Goal: Contribute content: Add original content to the website for others to see

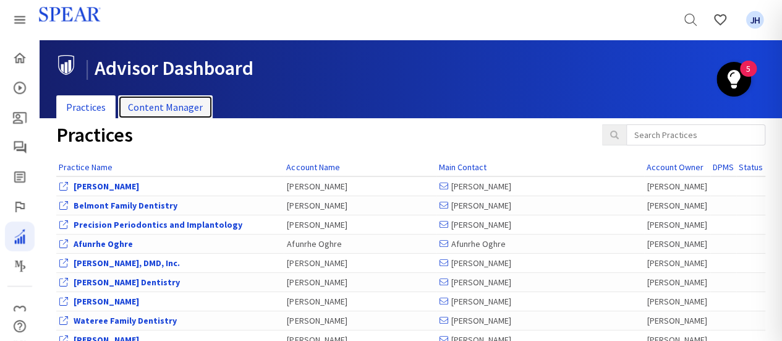
click at [158, 110] on link "Content Manager" at bounding box center [165, 107] width 95 height 24
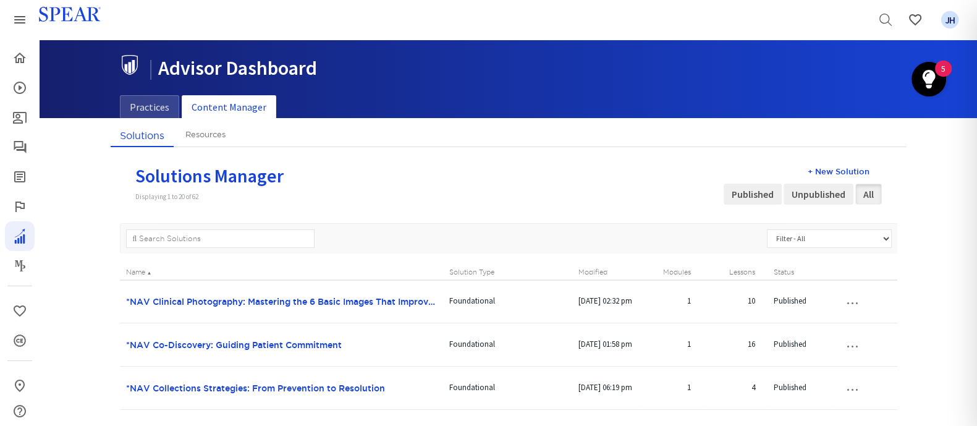
click at [781, 169] on div "+ New Solution" at bounding box center [803, 172] width 158 height 12
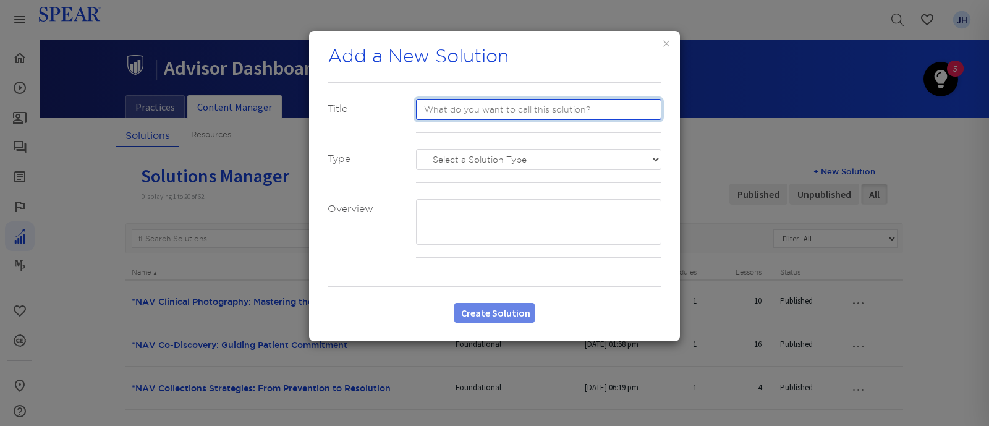
click at [443, 112] on input "text" at bounding box center [539, 109] width 246 height 21
type input "TEST"
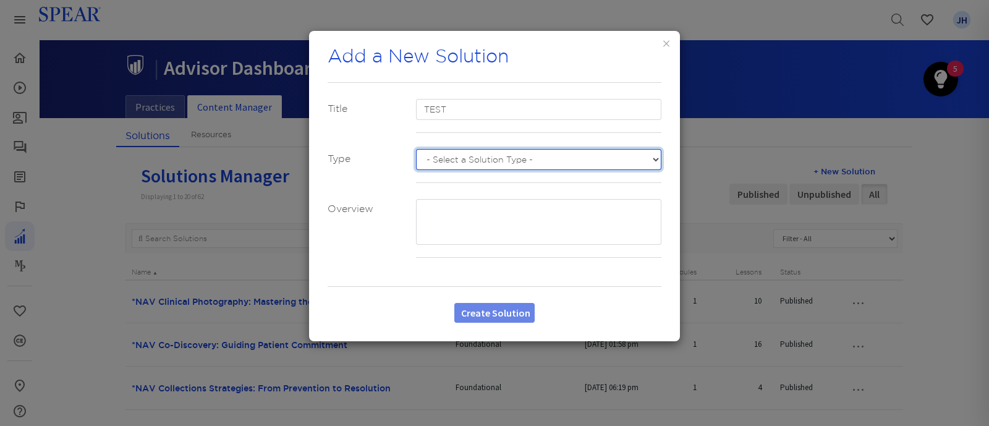
click at [485, 156] on select "- Select a Solution Type - Custom Advanced Foundational Sudden Impact" at bounding box center [539, 159] width 246 height 21
select select "number:3"
click at [416, 149] on select "- Select a Solution Type - Custom Advanced Foundational Sudden Impact" at bounding box center [539, 159] width 246 height 21
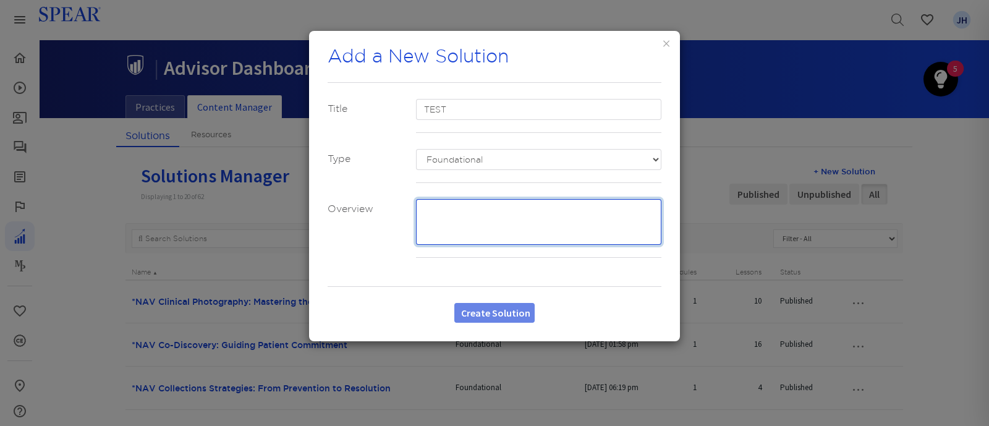
click at [444, 208] on textarea at bounding box center [539, 222] width 246 height 46
type textarea "TEST"
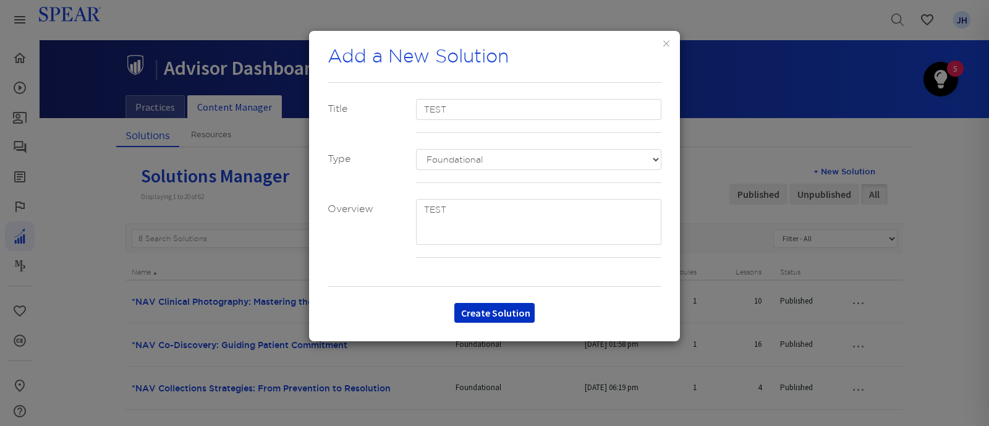
click at [511, 312] on button "Create Solution" at bounding box center [494, 313] width 80 height 20
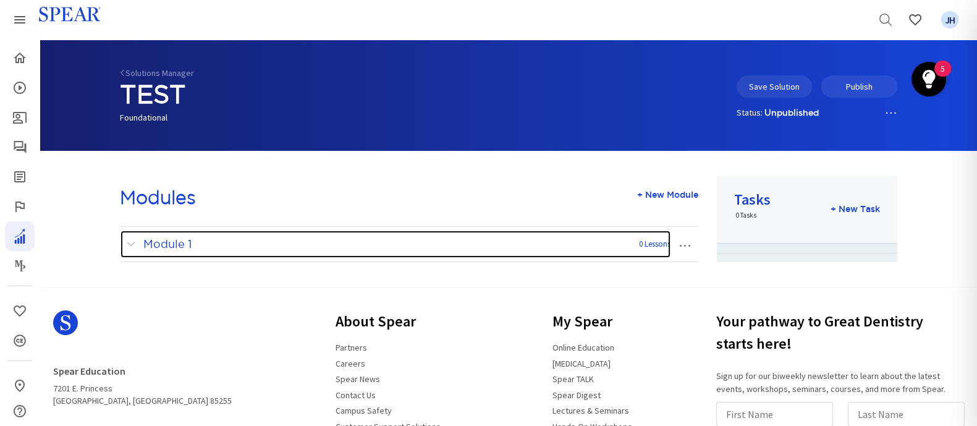
click at [131, 244] on span at bounding box center [133, 244] width 15 height 16
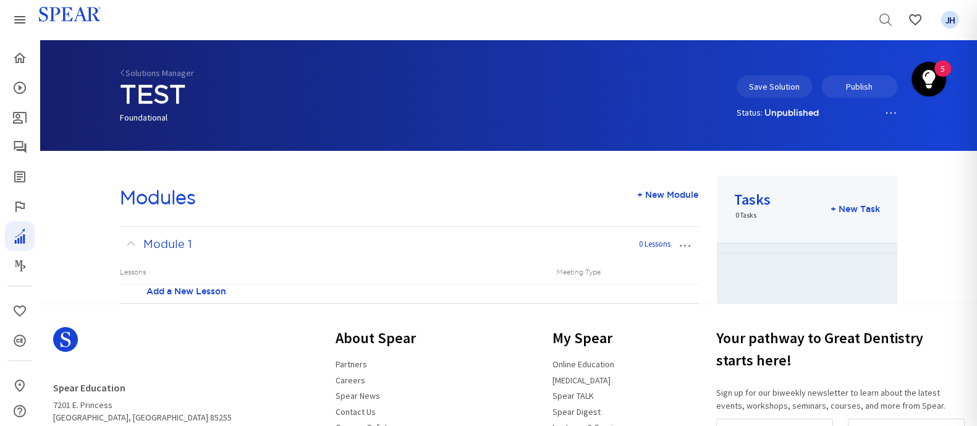
scroll to position [195, 0]
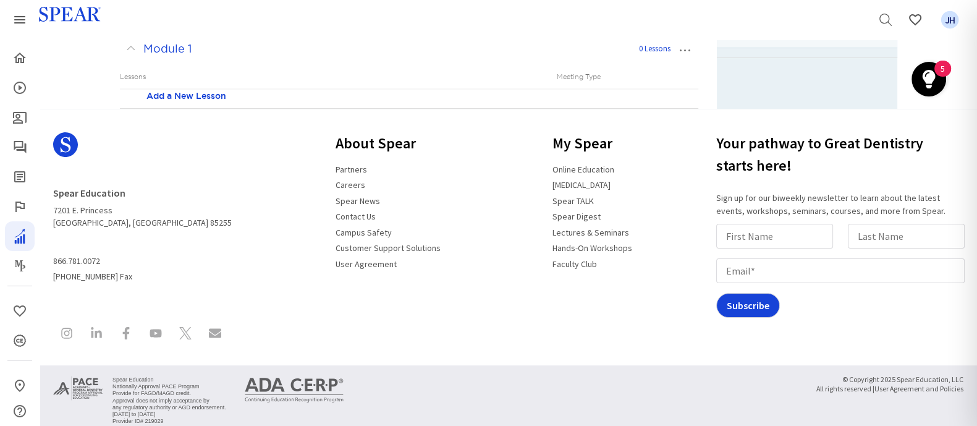
click at [210, 91] on link "Add a New Lesson" at bounding box center [187, 96] width 80 height 12
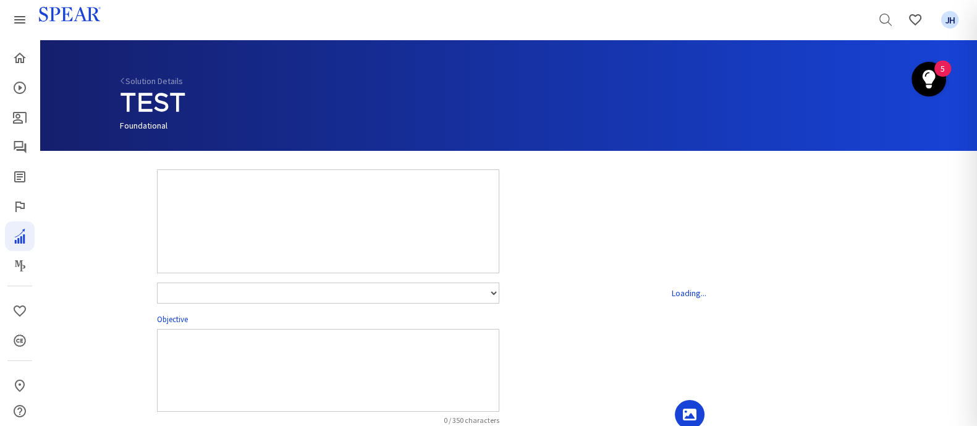
select select "number:1"
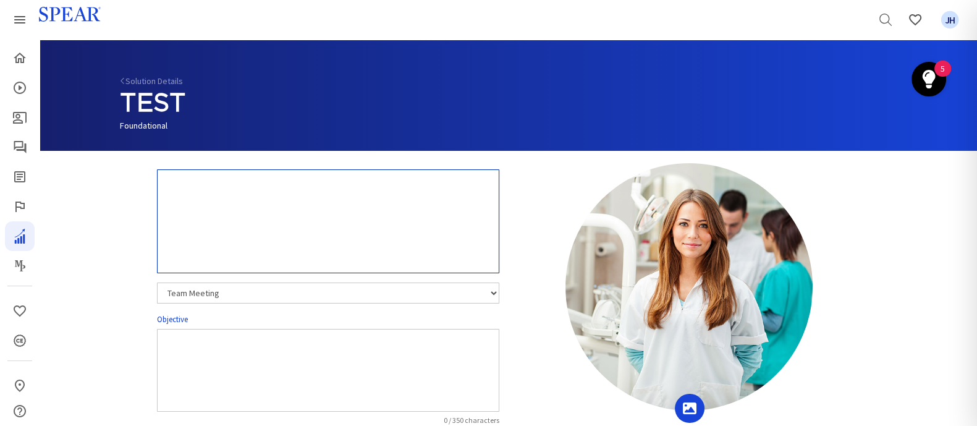
click at [167, 195] on textarea at bounding box center [328, 221] width 342 height 104
type textarea "T"
type textarea "Test"
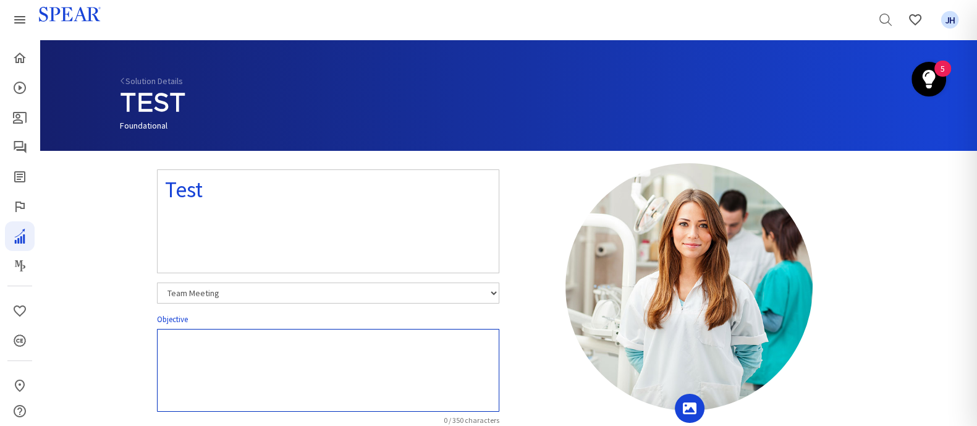
click at [217, 339] on textarea at bounding box center [328, 370] width 342 height 83
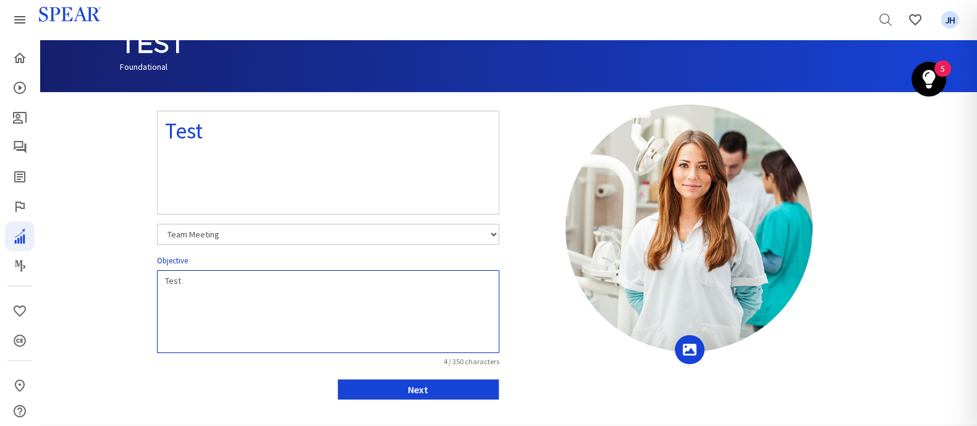
scroll to position [59, 0]
type textarea "Test"
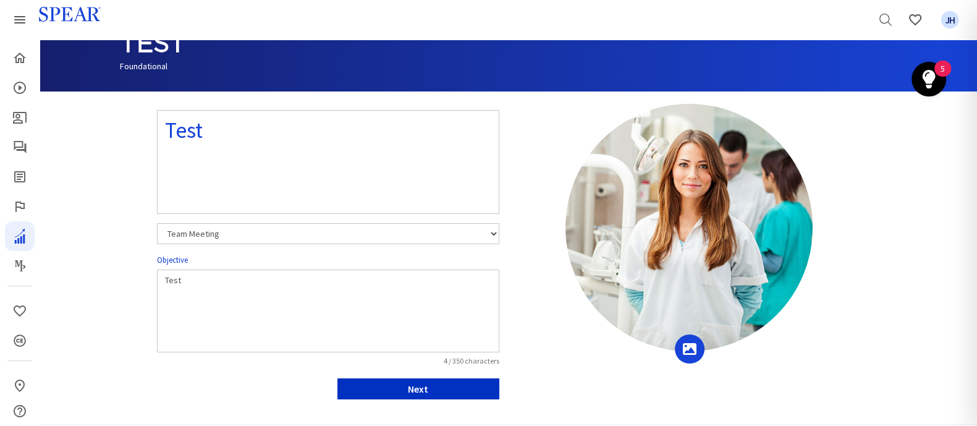
click at [480, 340] on button "Next" at bounding box center [419, 388] width 162 height 21
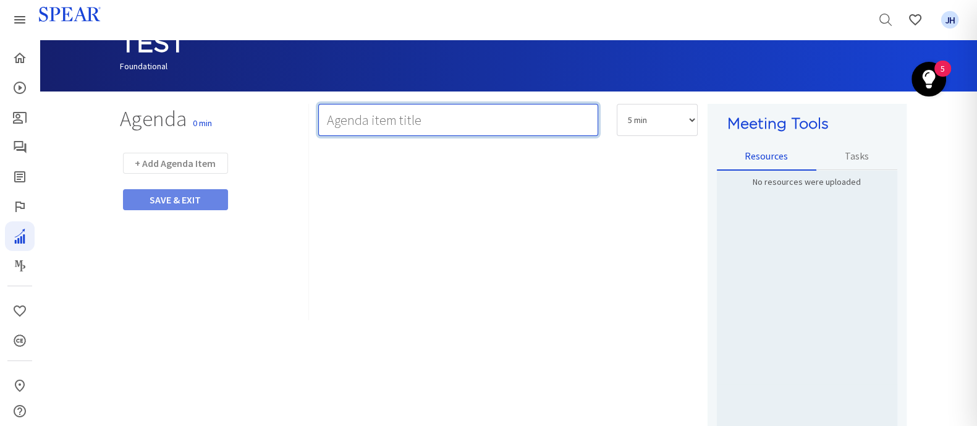
click at [338, 126] on input "text" at bounding box center [458, 120] width 280 height 32
type input "Team Activity 1: Exploring the Homepage & Selecting Videos"
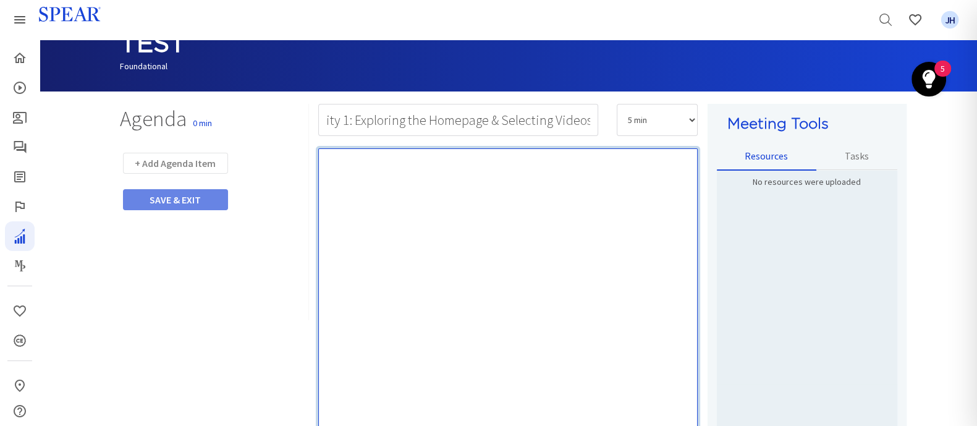
click at [550, 162] on p "Rich Text Editor, main" at bounding box center [509, 163] width 368 height 12
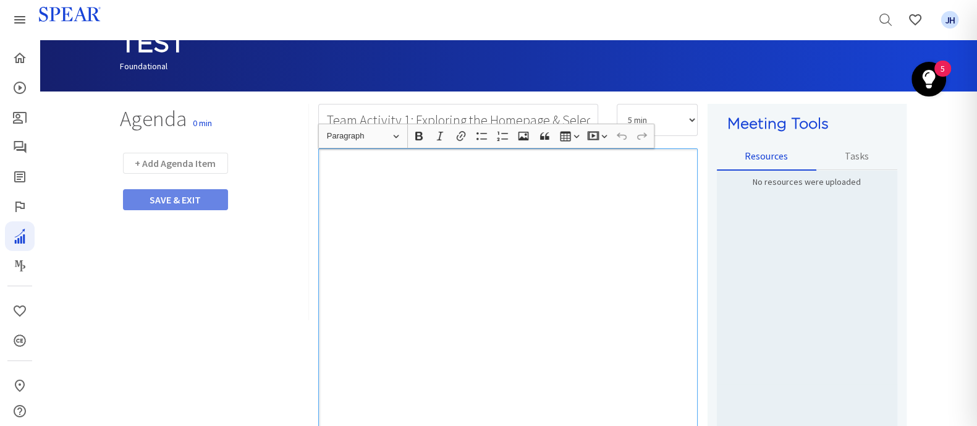
click at [414, 184] on div "Rich Text Editor, main" at bounding box center [508, 308] width 380 height 321
click at [574, 114] on input "Team Activity 1: Exploring the Homepage & Selecting Videos" at bounding box center [458, 120] width 280 height 32
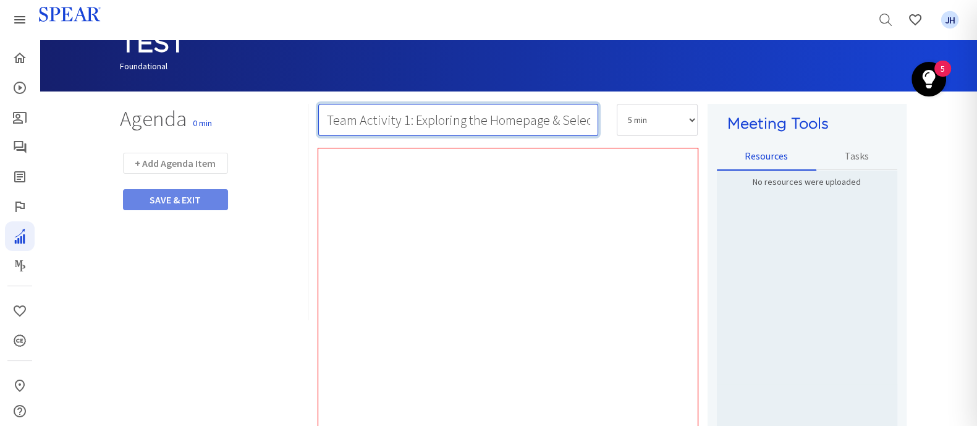
click at [590, 121] on input "Team Activity 1: Exploring the Homepage & Selecting Videos" at bounding box center [458, 120] width 280 height 32
click at [585, 116] on input "Team Activity 1: Exploring the Homepage & Selecting Videos" at bounding box center [458, 120] width 280 height 32
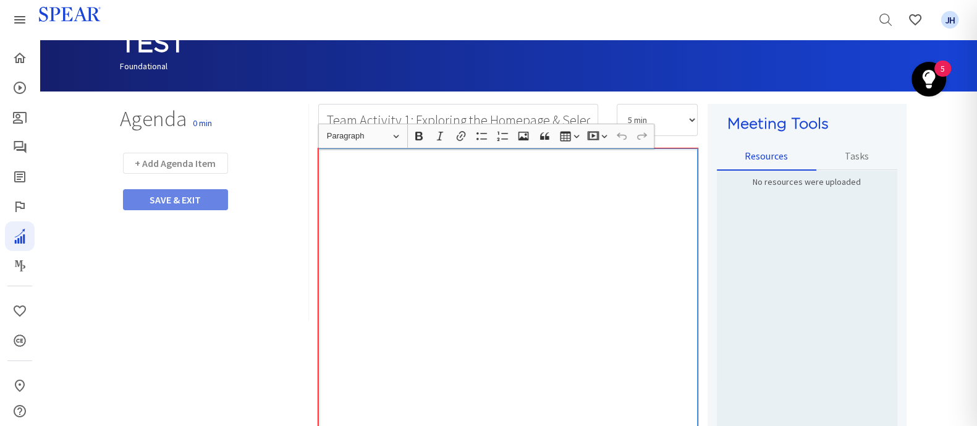
click at [407, 177] on div "Rich Text Editor, main" at bounding box center [508, 308] width 380 height 321
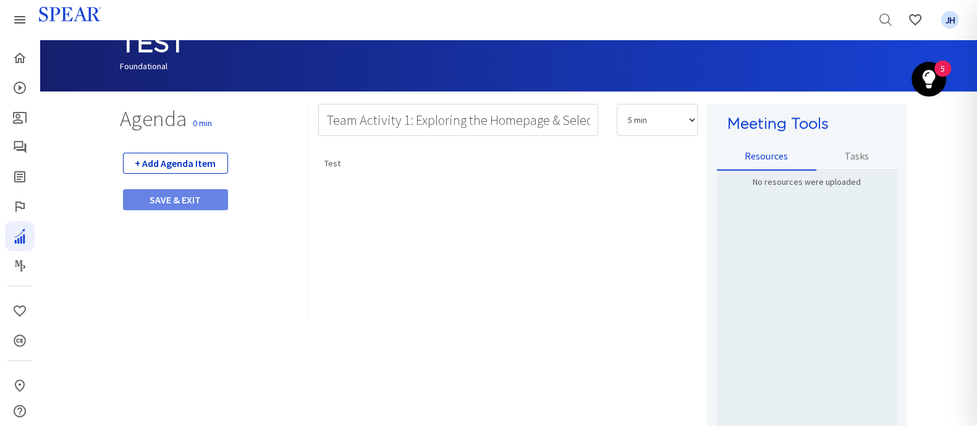
click at [205, 161] on button "+ Add Agenda Item" at bounding box center [175, 163] width 105 height 21
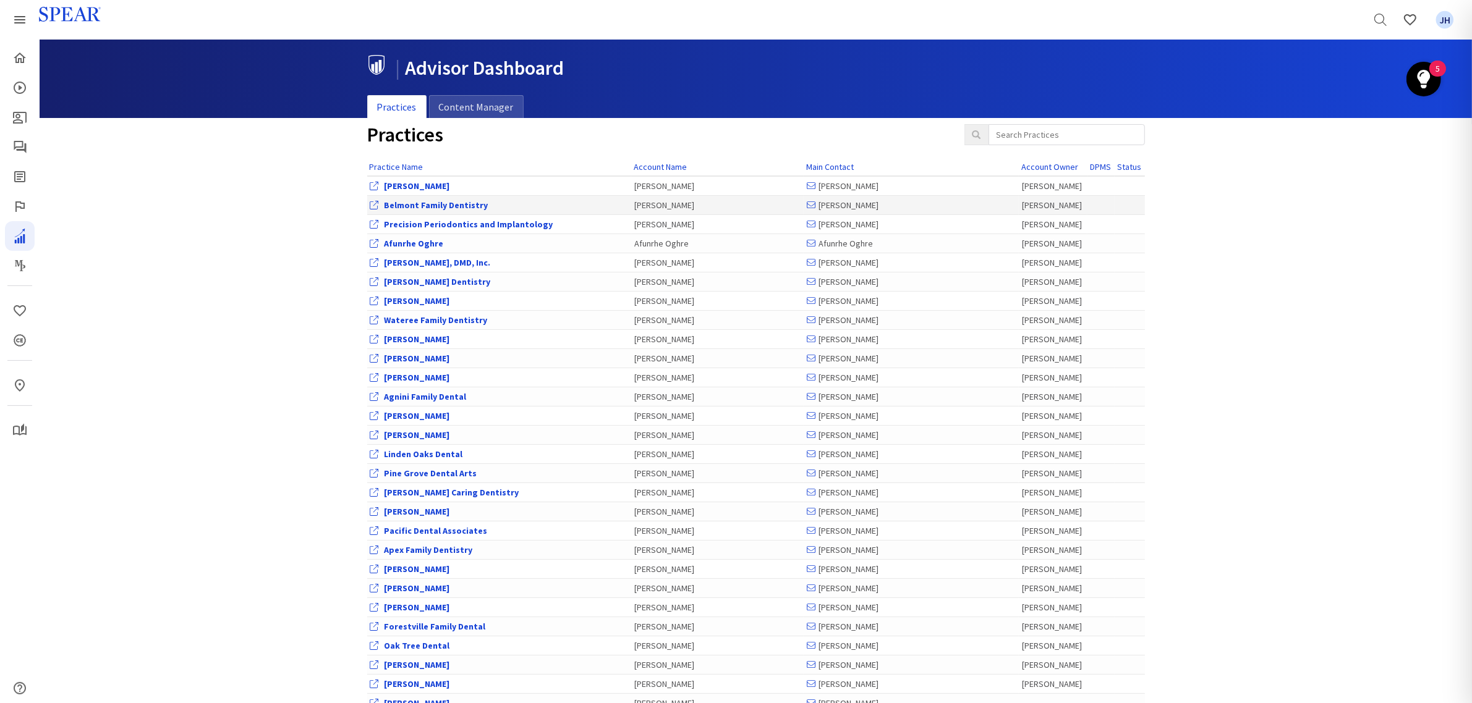
click at [450, 205] on link "Belmont Family Dentistry" at bounding box center [437, 205] width 104 height 11
